Goal: Task Accomplishment & Management: Use online tool/utility

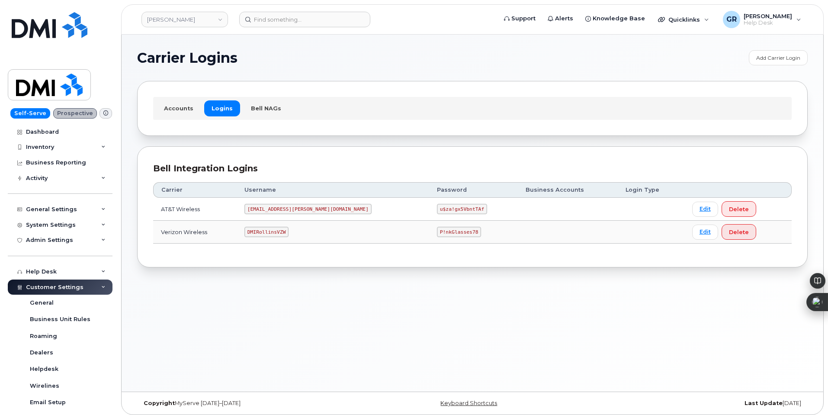
click at [437, 232] on code "P!nkGlasses78" at bounding box center [459, 232] width 44 height 10
click at [437, 231] on code "P!nkGlasses78" at bounding box center [459, 232] width 44 height 10
copy code "P!nkGlasses78"
click at [437, 234] on code "P!nkGlasses78" at bounding box center [459, 232] width 44 height 10
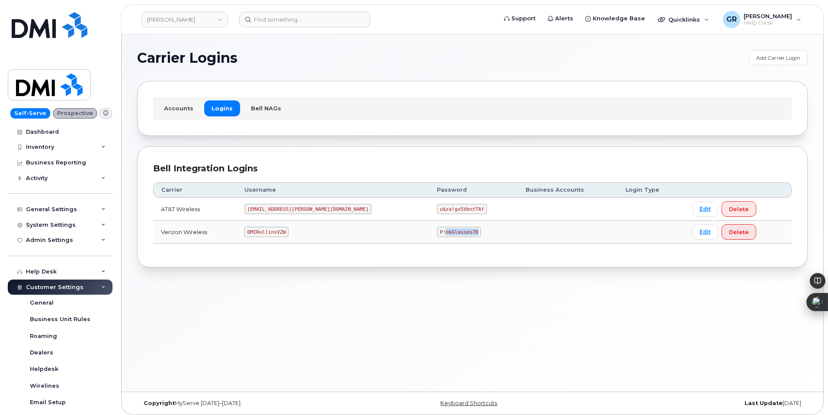
click at [437, 234] on code "P!nkGlasses78" at bounding box center [459, 232] width 44 height 10
copy code "P!nkGlasses78"
